Goal: Information Seeking & Learning: Understand process/instructions

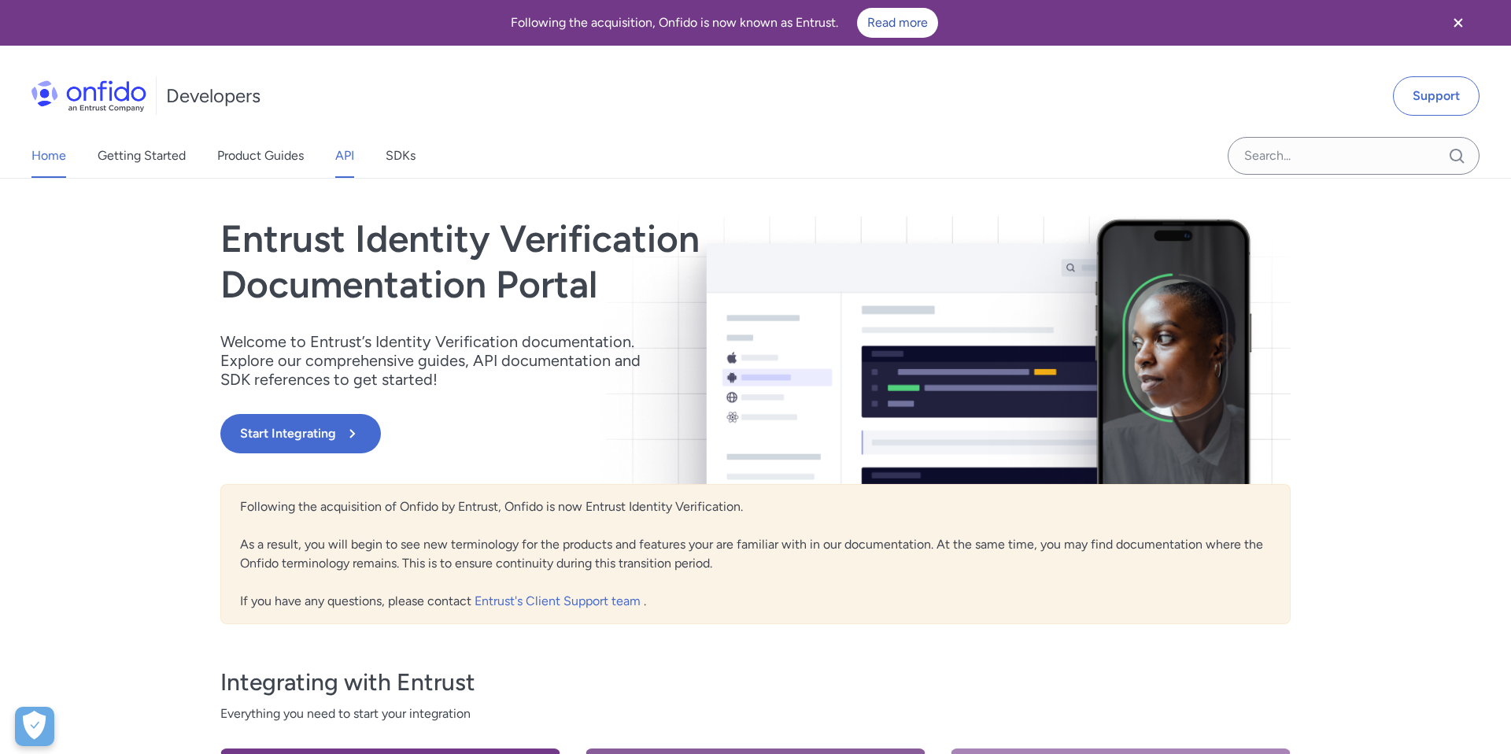
click at [345, 150] on link "API" at bounding box center [344, 156] width 19 height 44
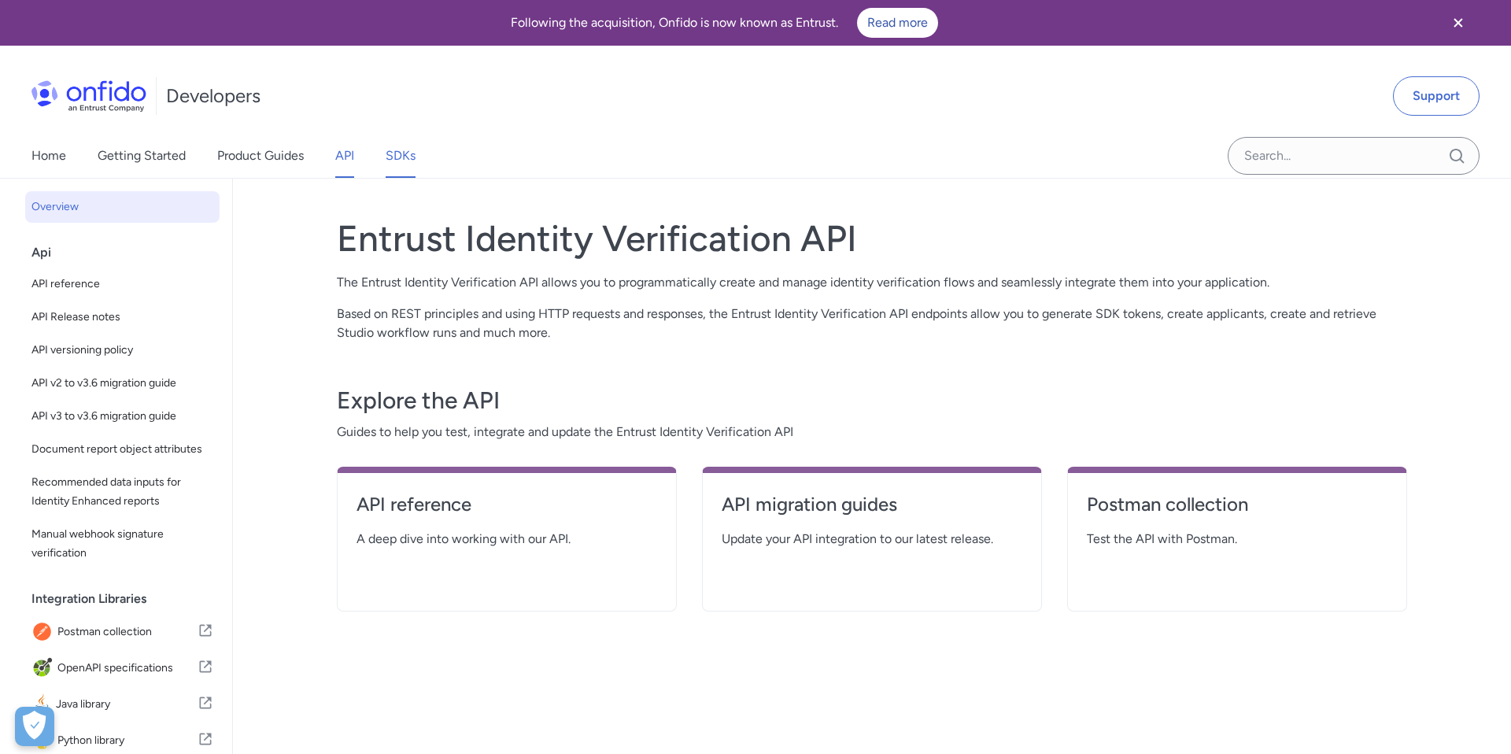
click at [402, 157] on link "SDKs" at bounding box center [401, 156] width 30 height 44
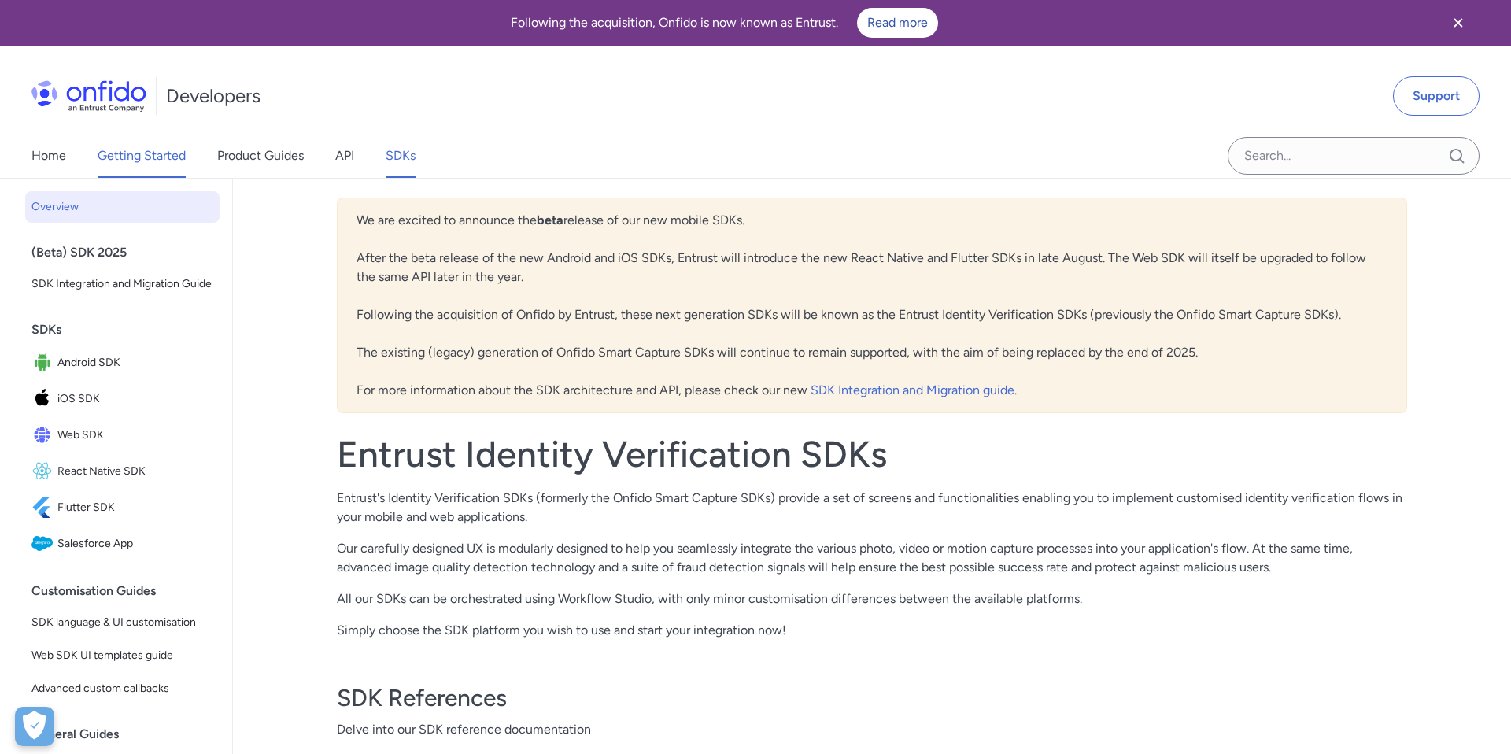
click at [162, 151] on link "Getting Started" at bounding box center [142, 156] width 88 height 44
